Goal: Information Seeking & Learning: Learn about a topic

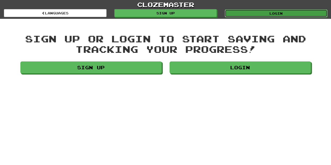
click at [237, 14] on link "Login" at bounding box center [275, 13] width 102 height 8
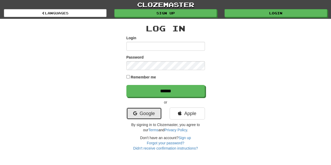
click at [152, 114] on link "Google" at bounding box center [143, 113] width 35 height 12
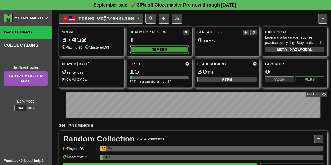
click at [176, 51] on button "Review" at bounding box center [159, 49] width 59 height 8
select select "**"
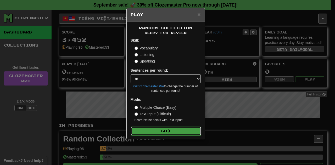
click at [166, 127] on button "Go" at bounding box center [166, 130] width 70 height 9
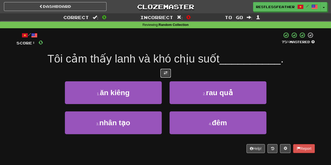
click at [164, 73] on span at bounding box center [166, 73] width 4 height 4
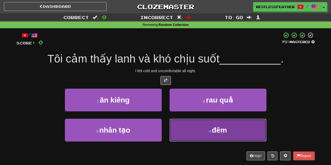
click at [190, 127] on button "4 . đêm" at bounding box center [217, 130] width 97 height 23
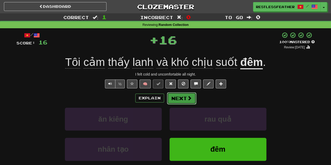
click at [180, 96] on button "Next" at bounding box center [181, 98] width 29 height 12
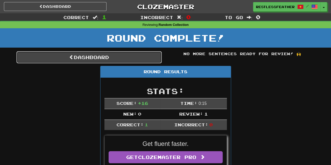
click at [105, 59] on link "Dashboard" at bounding box center [88, 57] width 145 height 12
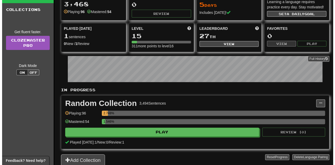
scroll to position [56, 0]
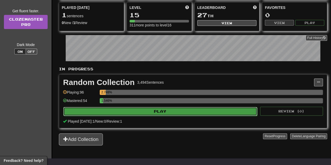
click at [162, 112] on button "Play" at bounding box center [160, 111] width 194 height 9
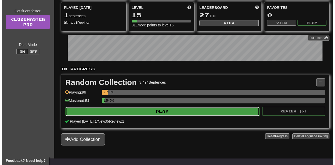
select select "**"
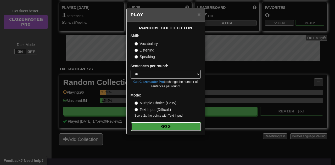
click at [159, 128] on button "Go" at bounding box center [166, 126] width 70 height 9
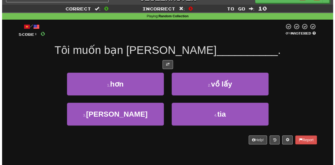
scroll to position [9, 0]
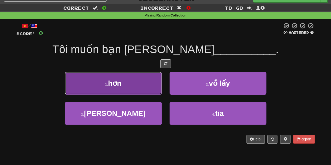
click at [151, 83] on button "1 . hơn" at bounding box center [113, 83] width 97 height 23
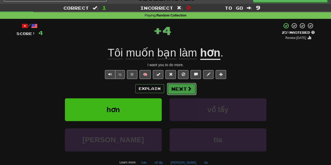
click at [171, 85] on button "Next" at bounding box center [181, 89] width 29 height 12
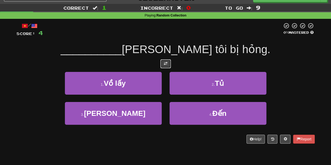
click at [164, 62] on span at bounding box center [166, 64] width 4 height 4
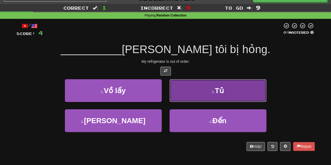
click at [183, 101] on button "2 . Tủ" at bounding box center [217, 90] width 97 height 23
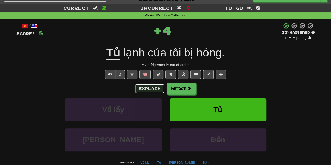
click at [158, 88] on button "Explain" at bounding box center [149, 88] width 29 height 9
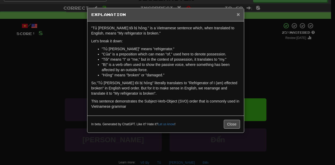
click at [239, 15] on span "×" at bounding box center [237, 14] width 3 height 6
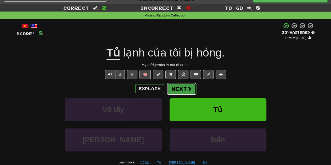
click at [187, 88] on span at bounding box center [189, 88] width 5 height 5
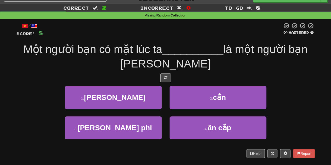
click at [180, 76] on div at bounding box center [165, 77] width 298 height 9
click at [166, 79] on span at bounding box center [166, 78] width 4 height 4
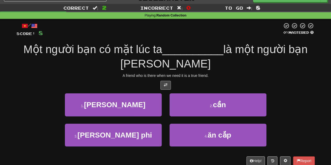
click at [166, 79] on div "/ Score: 8 0 % Mastered Một người bạn có mặt lúc ta __________ là một người bạn…" at bounding box center [165, 93] width 298 height 142
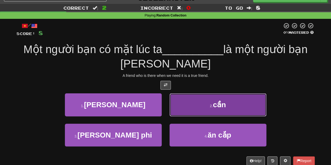
click at [193, 105] on button "2 . cần" at bounding box center [217, 104] width 97 height 23
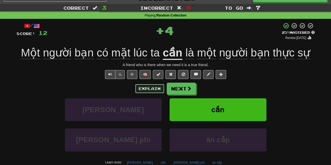
click at [156, 89] on button "Explain" at bounding box center [149, 88] width 29 height 9
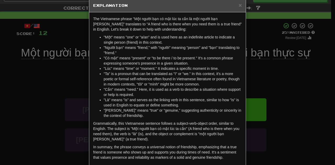
scroll to position [10, 0]
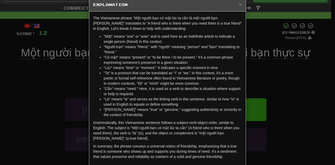
click at [236, 6] on h5 "Explanation" at bounding box center [167, 4] width 148 height 5
click at [238, 5] on span "×" at bounding box center [239, 4] width 3 height 6
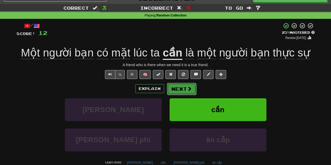
click at [185, 88] on button "Next" at bounding box center [181, 89] width 29 height 12
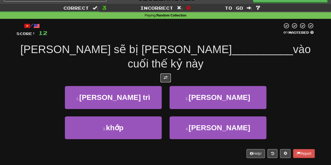
click at [164, 76] on span at bounding box center [166, 78] width 4 height 4
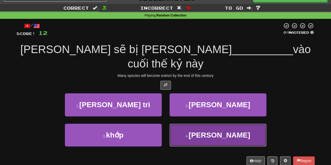
click at [177, 124] on button "4 . chủng" at bounding box center [217, 135] width 97 height 23
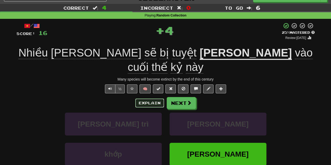
click at [147, 99] on button "Explain" at bounding box center [149, 103] width 29 height 9
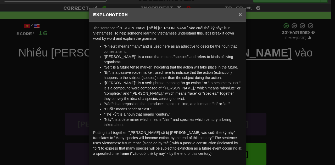
click at [238, 14] on span "×" at bounding box center [239, 14] width 3 height 6
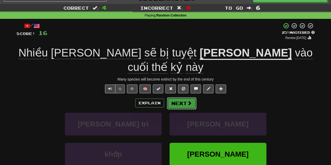
click at [185, 97] on button "Next" at bounding box center [181, 103] width 29 height 12
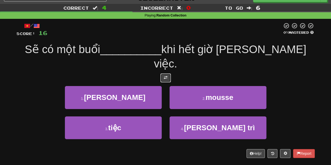
click at [166, 76] on span at bounding box center [166, 78] width 4 height 4
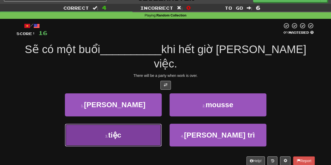
click at [152, 124] on button "3 . tiệc" at bounding box center [113, 135] width 97 height 23
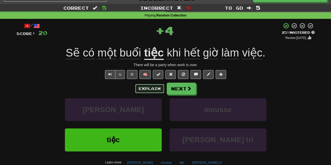
click at [145, 87] on button "Explain" at bounding box center [149, 88] width 29 height 9
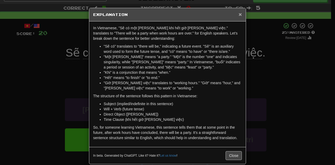
click at [239, 12] on span "×" at bounding box center [239, 14] width 3 height 6
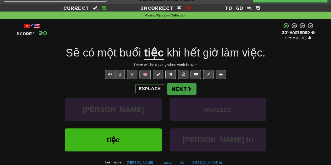
drag, startPoint x: 190, startPoint y: 82, endPoint x: 187, endPoint y: 87, distance: 5.5
click at [187, 87] on div "/ Score: 20 + 4 25 % Mastered Review: 2025-09-17 Sẽ có một buổi tiệc khi hết gi…" at bounding box center [165, 104] width 298 height 164
click at [187, 87] on span at bounding box center [189, 88] width 5 height 5
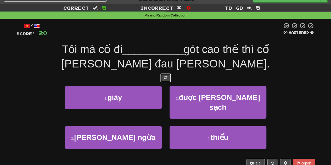
click at [167, 73] on button at bounding box center [165, 77] width 10 height 9
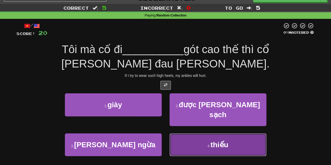
click at [206, 133] on button "4 . thiếu" at bounding box center [217, 144] width 97 height 23
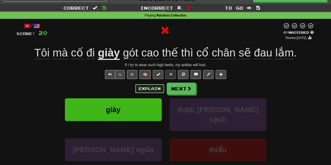
click at [153, 85] on button "Explain" at bounding box center [149, 88] width 29 height 9
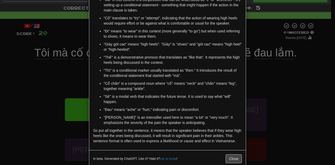
scroll to position [66, 0]
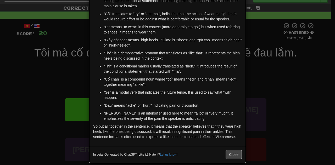
click at [290, 66] on div "× Explanation The Vietnamese sentence "Tôi mà cố đi giày gót cao thế thì cổ châ…" at bounding box center [167, 82] width 335 height 165
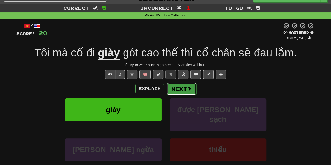
click at [185, 89] on button "Next" at bounding box center [181, 89] width 29 height 12
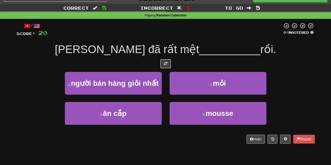
click at [165, 60] on button at bounding box center [165, 63] width 10 height 9
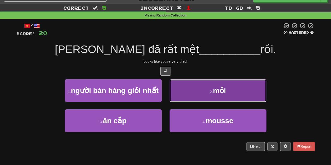
click at [182, 89] on button "2 . mỏi" at bounding box center [217, 90] width 97 height 23
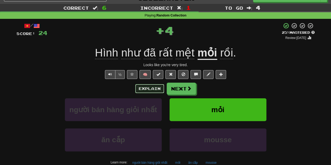
click at [154, 88] on button "Explain" at bounding box center [149, 88] width 29 height 9
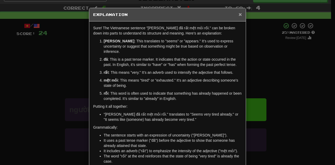
click at [238, 12] on span "×" at bounding box center [239, 14] width 3 height 6
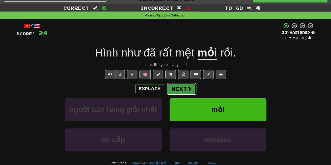
click at [187, 88] on span at bounding box center [189, 88] width 5 height 5
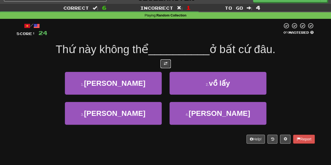
click at [168, 66] on button at bounding box center [165, 63] width 10 height 9
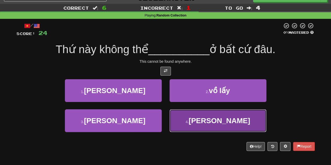
click at [192, 124] on button "4 . tìm" at bounding box center [217, 120] width 97 height 23
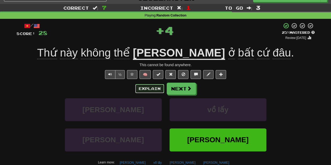
click at [154, 87] on button "Explain" at bounding box center [149, 88] width 29 height 9
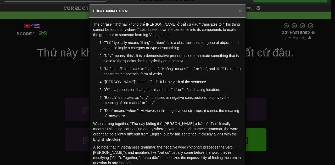
scroll to position [4, 0]
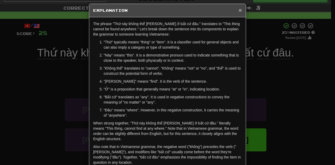
click at [239, 11] on span "×" at bounding box center [239, 10] width 3 height 6
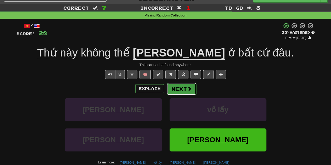
click at [178, 92] on button "Next" at bounding box center [181, 89] width 29 height 12
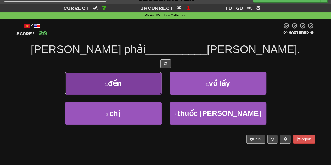
click at [156, 77] on button "1 . đến" at bounding box center [113, 83] width 97 height 23
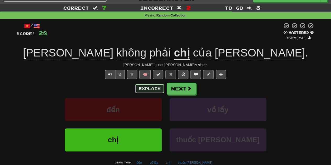
click at [159, 88] on button "Explain" at bounding box center [149, 88] width 29 height 9
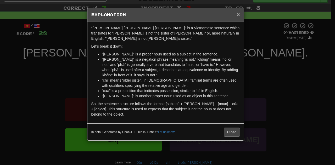
click at [239, 11] on span "×" at bounding box center [237, 14] width 3 height 6
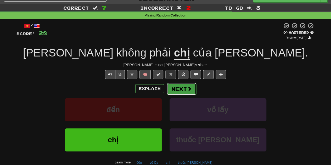
click at [188, 88] on span at bounding box center [189, 88] width 5 height 5
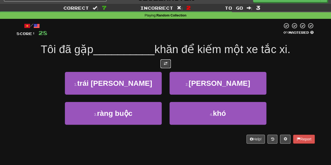
click at [164, 60] on button at bounding box center [165, 63] width 10 height 9
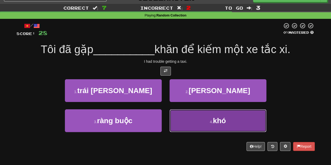
click at [186, 125] on button "4 . khó" at bounding box center [217, 120] width 97 height 23
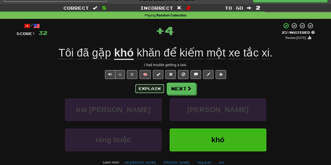
click at [151, 89] on button "Explain" at bounding box center [149, 88] width 29 height 9
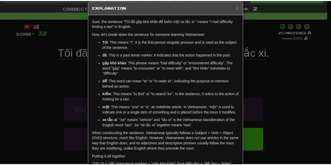
scroll to position [7, 0]
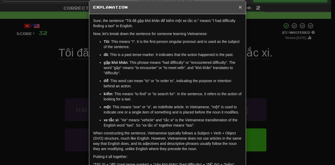
click at [238, 8] on span "×" at bounding box center [239, 7] width 3 height 6
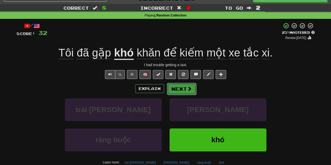
click at [191, 87] on button "Next" at bounding box center [181, 89] width 29 height 12
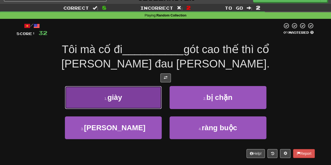
click at [124, 86] on button "1 . giày" at bounding box center [113, 97] width 97 height 23
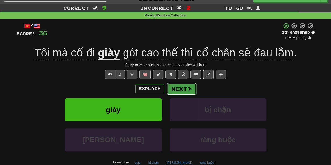
click at [179, 90] on button "Next" at bounding box center [181, 89] width 29 height 12
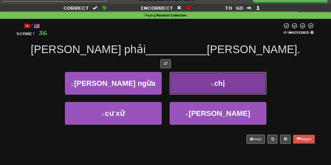
click at [177, 83] on button "2 . chị" at bounding box center [217, 83] width 97 height 23
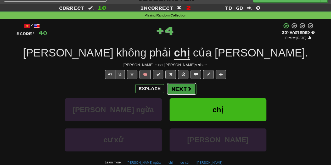
click at [178, 85] on button "Next" at bounding box center [181, 89] width 29 height 12
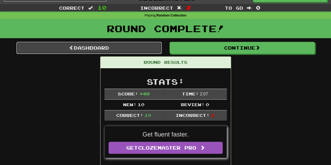
click at [151, 53] on link "Dashboard" at bounding box center [88, 48] width 145 height 12
